Goal: Transaction & Acquisition: Purchase product/service

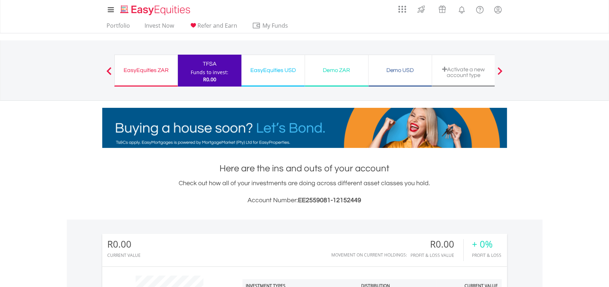
click at [265, 71] on div "EasyEquities USD" at bounding box center [273, 70] width 55 height 10
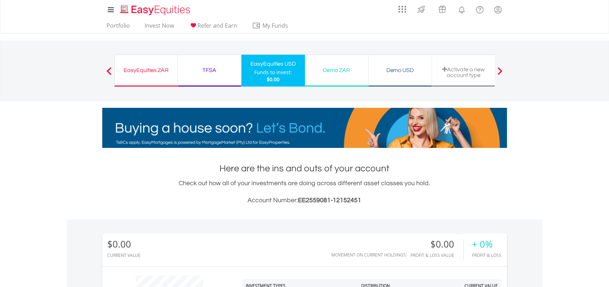
click at [107, 72] on span at bounding box center [109, 71] width 5 height 8
click at [109, 73] on span at bounding box center [109, 71] width 5 height 8
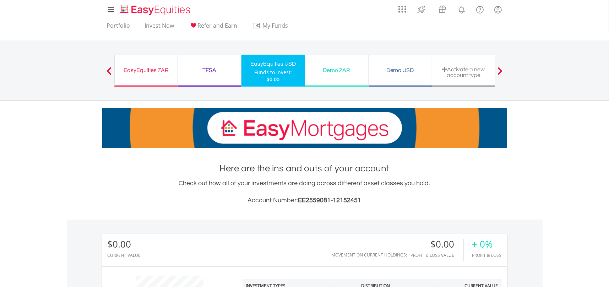
click at [195, 78] on div "TFSA Funds to invest: $0.00" at bounding box center [210, 71] width 64 height 32
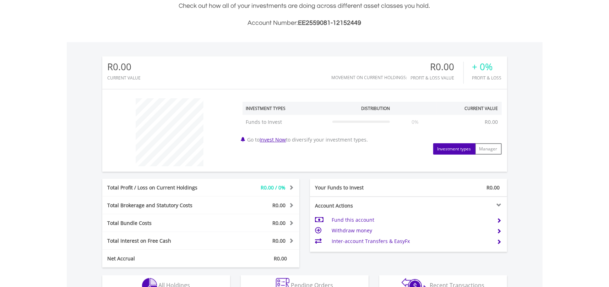
scroll to position [213, 0]
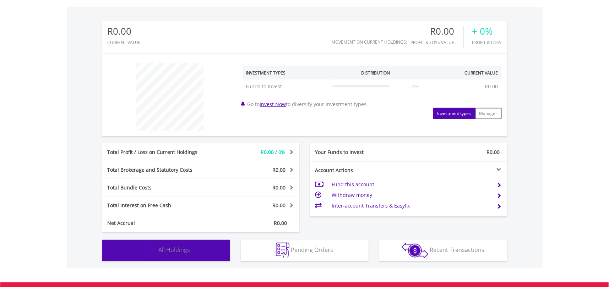
drag, startPoint x: 177, startPoint y: 250, endPoint x: 180, endPoint y: 247, distance: 3.8
click at [178, 248] on span "All Holdings" at bounding box center [175, 250] width 32 height 8
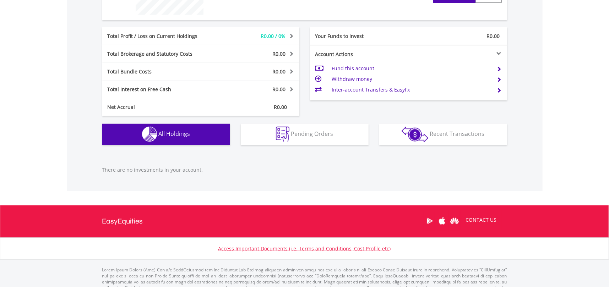
scroll to position [314, 0]
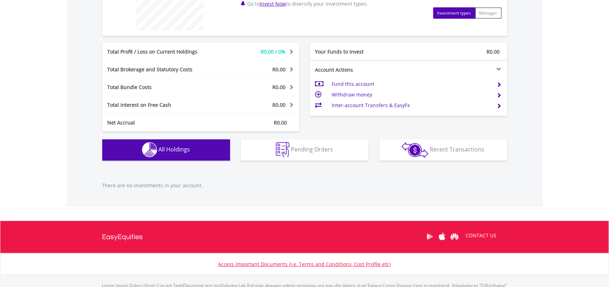
click at [370, 81] on td "Fund this account" at bounding box center [412, 84] width 160 height 11
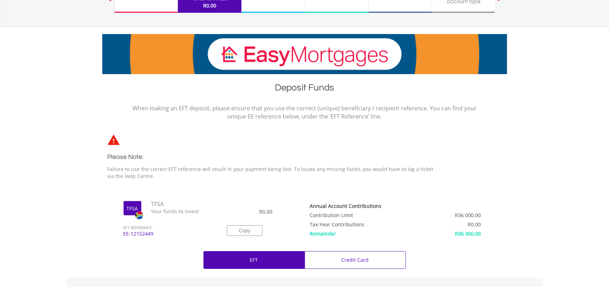
scroll to position [36, 0]
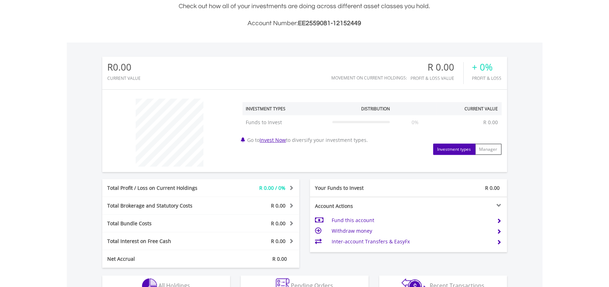
scroll to position [178, 0]
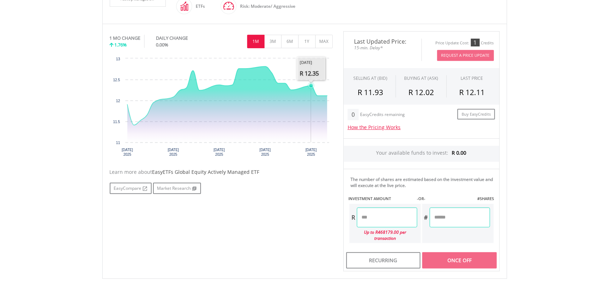
scroll to position [213, 0]
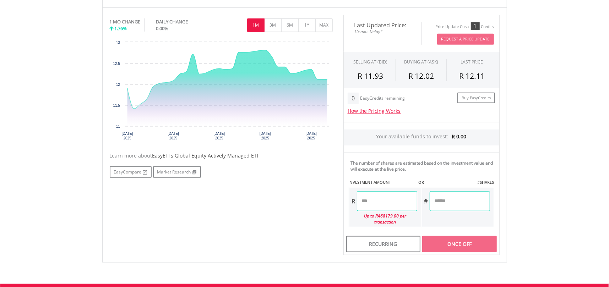
click at [370, 202] on input "number" at bounding box center [387, 202] width 60 height 20
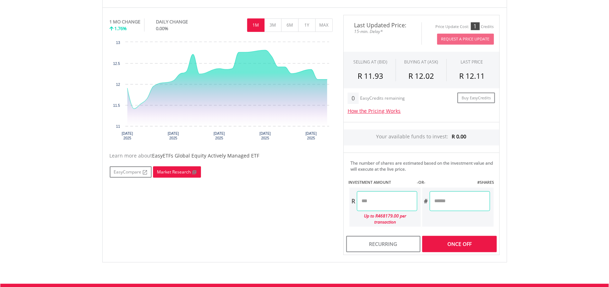
click at [175, 173] on link "Market Research" at bounding box center [177, 172] width 48 height 11
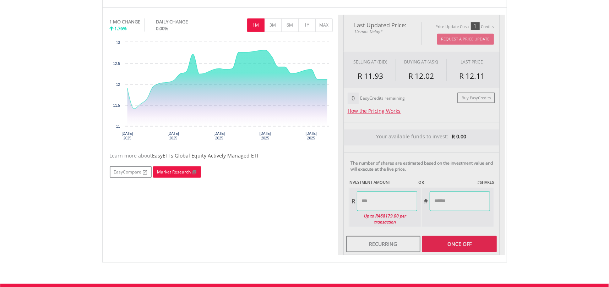
type input "*****"
type input "******"
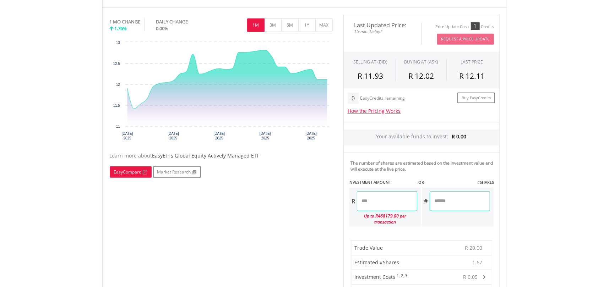
click at [122, 168] on link "EasyCompare" at bounding box center [131, 172] width 42 height 11
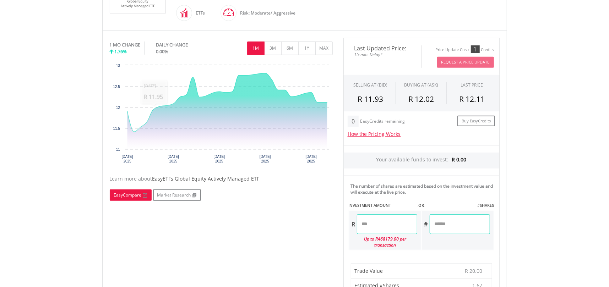
scroll to position [178, 0]
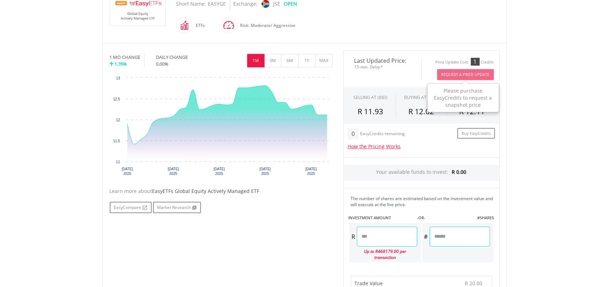
click at [469, 73] on button "Request A Price Update" at bounding box center [465, 74] width 57 height 11
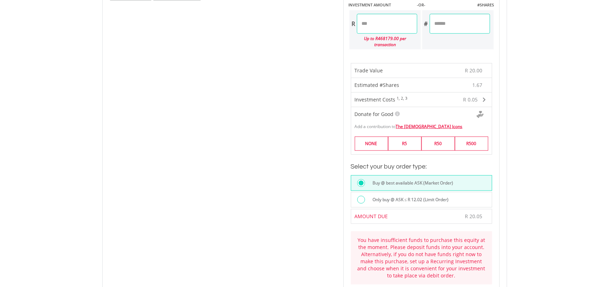
scroll to position [426, 0]
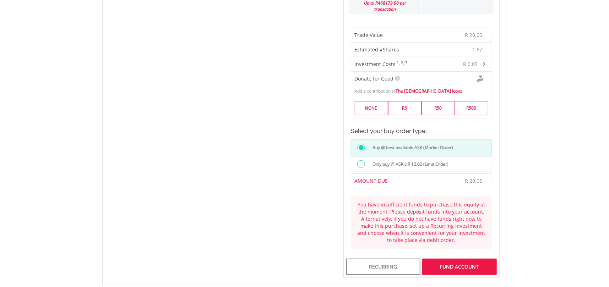
click at [467, 259] on div "FUND ACCOUNT" at bounding box center [459, 267] width 74 height 16
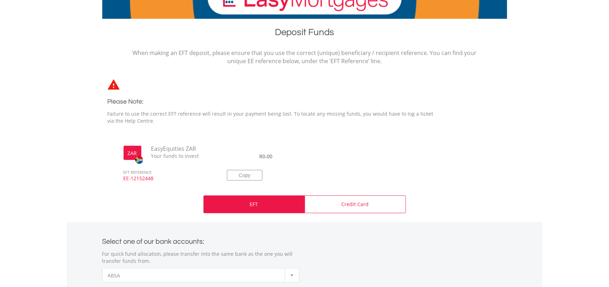
scroll to position [142, 0]
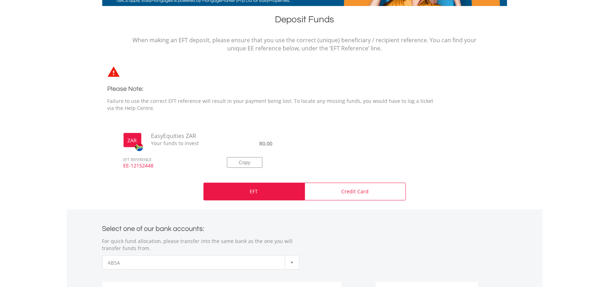
click at [271, 194] on div "EFT" at bounding box center [254, 192] width 101 height 18
click at [280, 190] on div "EFT" at bounding box center [254, 192] width 101 height 18
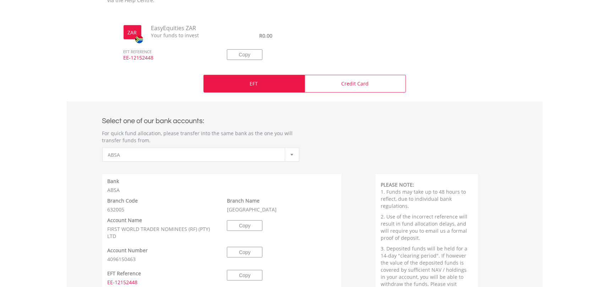
scroll to position [249, 0]
click at [254, 91] on div "EFT" at bounding box center [254, 85] width 101 height 18
click at [223, 83] on div "EFT" at bounding box center [254, 85] width 101 height 18
click at [293, 79] on div "EFT" at bounding box center [254, 85] width 101 height 18
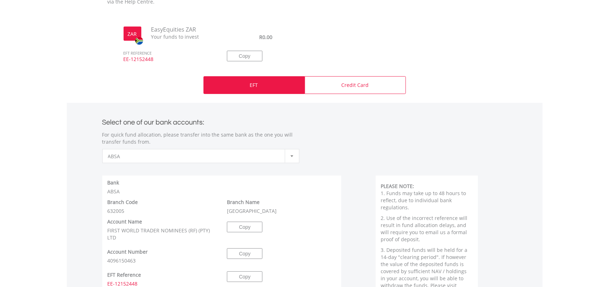
click at [293, 79] on div "EFT" at bounding box center [254, 85] width 101 height 18
click at [237, 56] on button "Copy" at bounding box center [245, 56] width 36 height 11
click at [237, 56] on button "Copied" at bounding box center [245, 56] width 36 height 11
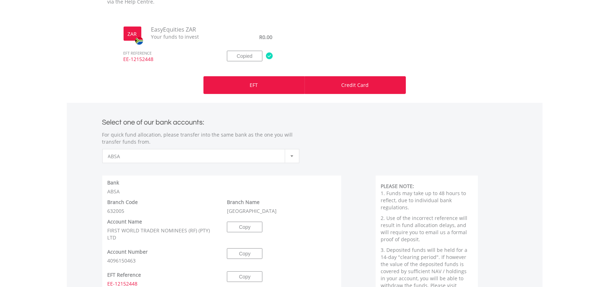
click at [343, 90] on div "Credit Card" at bounding box center [355, 85] width 101 height 18
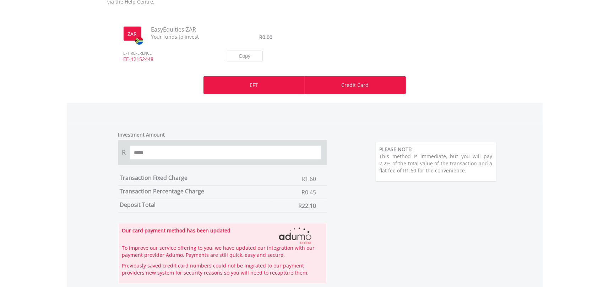
click at [277, 83] on div "EFT" at bounding box center [254, 85] width 101 height 18
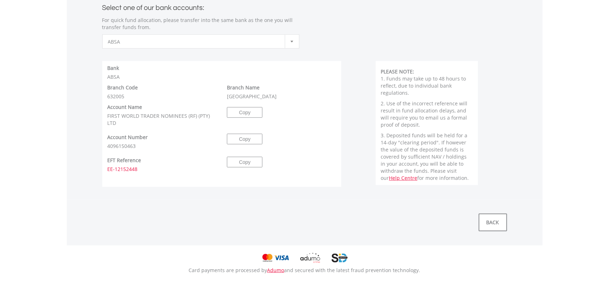
scroll to position [391, 0]
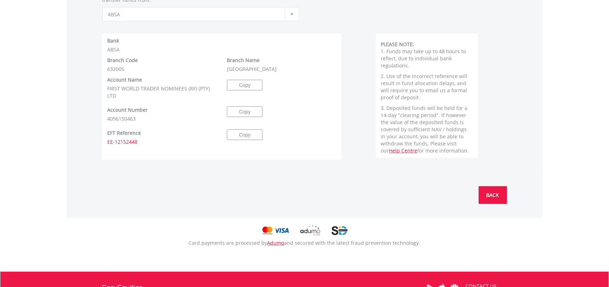
click at [496, 193] on link "BACK" at bounding box center [493, 196] width 28 height 18
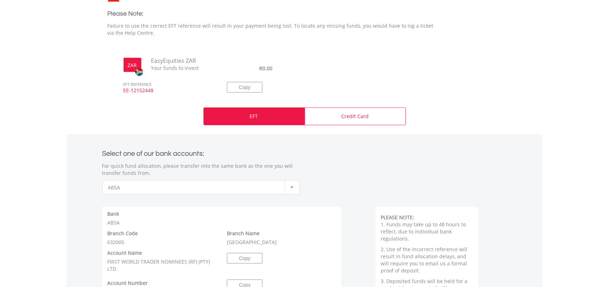
scroll to position [178, 0]
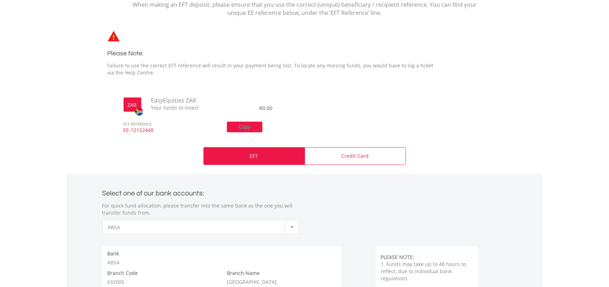
click at [240, 125] on button "Copy" at bounding box center [245, 127] width 36 height 11
click at [237, 157] on div "EFT" at bounding box center [254, 156] width 101 height 18
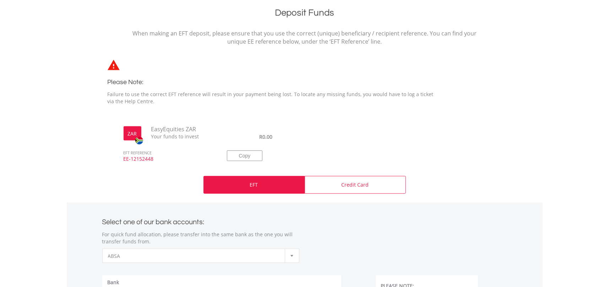
scroll to position [142, 0]
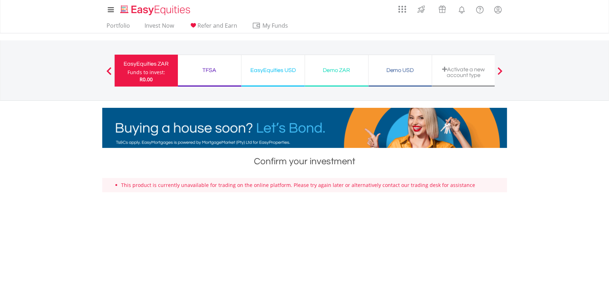
click at [154, 69] on div "Funds to invest:" at bounding box center [147, 72] width 38 height 7
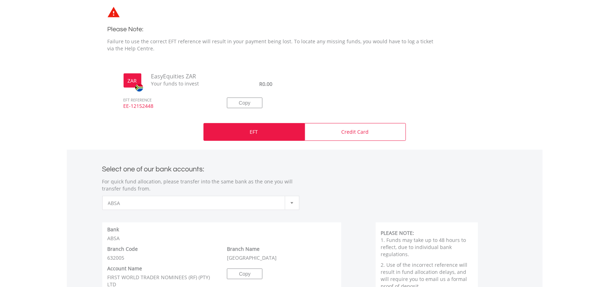
scroll to position [178, 0]
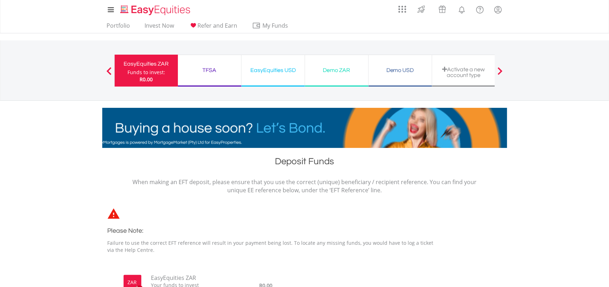
click at [208, 75] on div "TFSA Funds to invest: R0.00" at bounding box center [210, 71] width 64 height 32
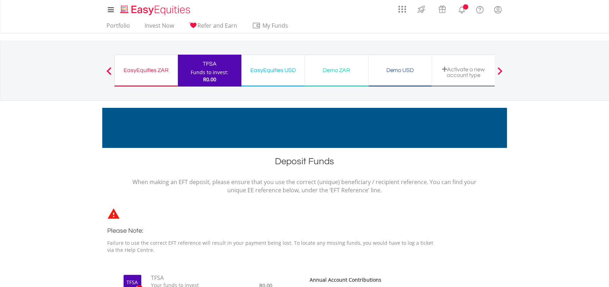
click at [150, 79] on div "EasyEquities ZAR Funds to invest: R0.00" at bounding box center [146, 71] width 64 height 32
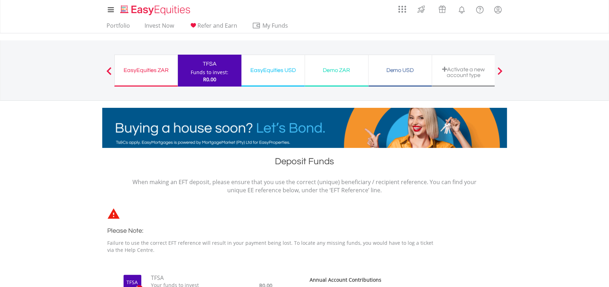
click at [154, 76] on div "EasyEquities ZAR Funds to invest: R0.00" at bounding box center [146, 71] width 64 height 32
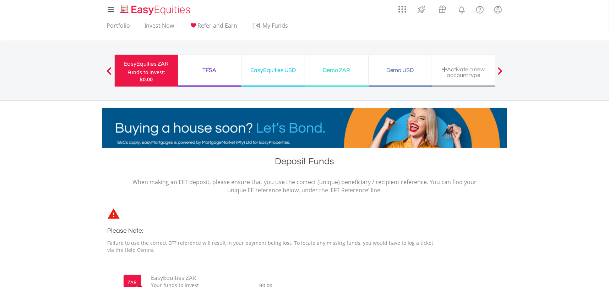
click at [106, 70] on div at bounding box center [109, 70] width 14 height 7
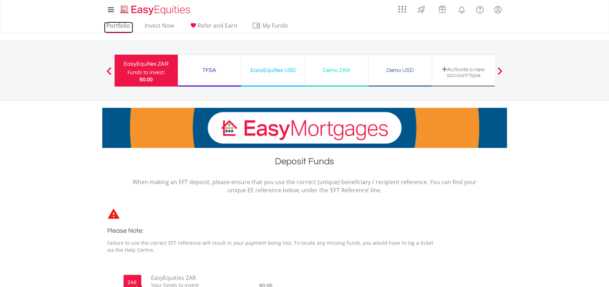
click at [123, 22] on link "Portfolio" at bounding box center [118, 27] width 29 height 11
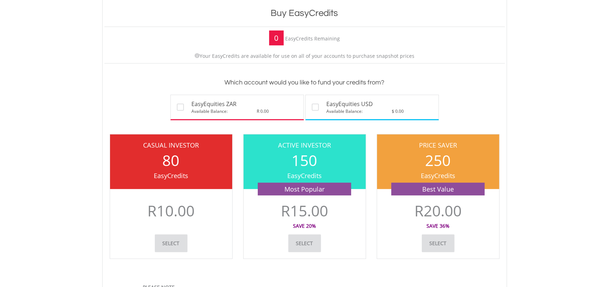
scroll to position [142, 0]
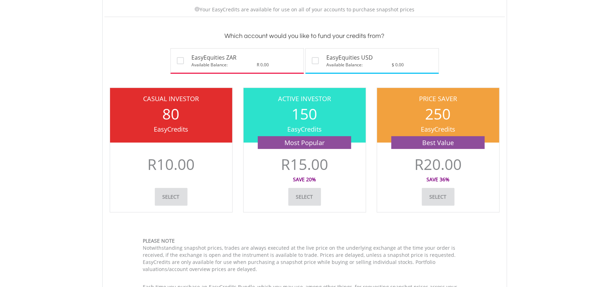
click at [306, 200] on link "Select" at bounding box center [305, 197] width 33 height 18
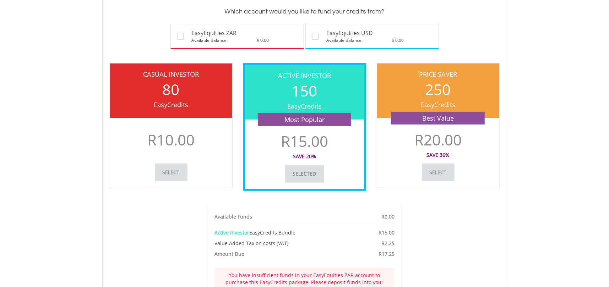
scroll to position [249, 0]
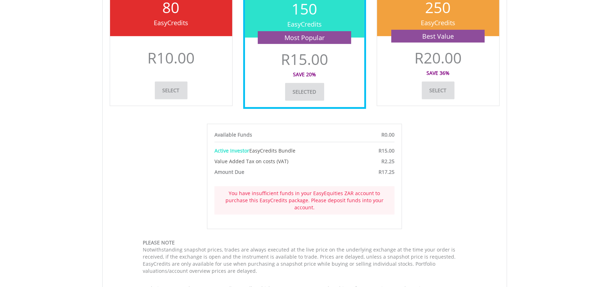
click at [172, 91] on link "select" at bounding box center [171, 91] width 33 height 18
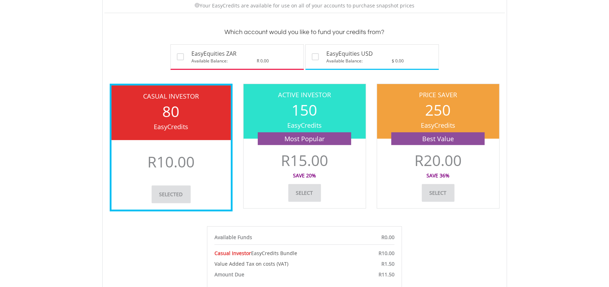
scroll to position [140, 0]
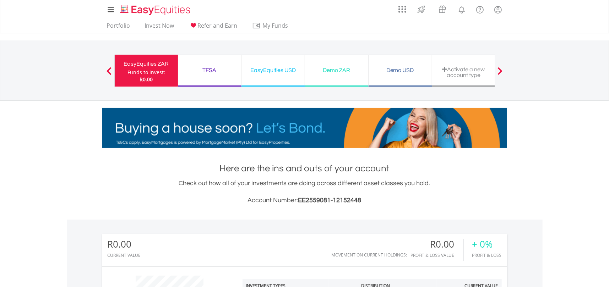
scroll to position [36, 0]
